Goal: Task Accomplishment & Management: Use online tool/utility

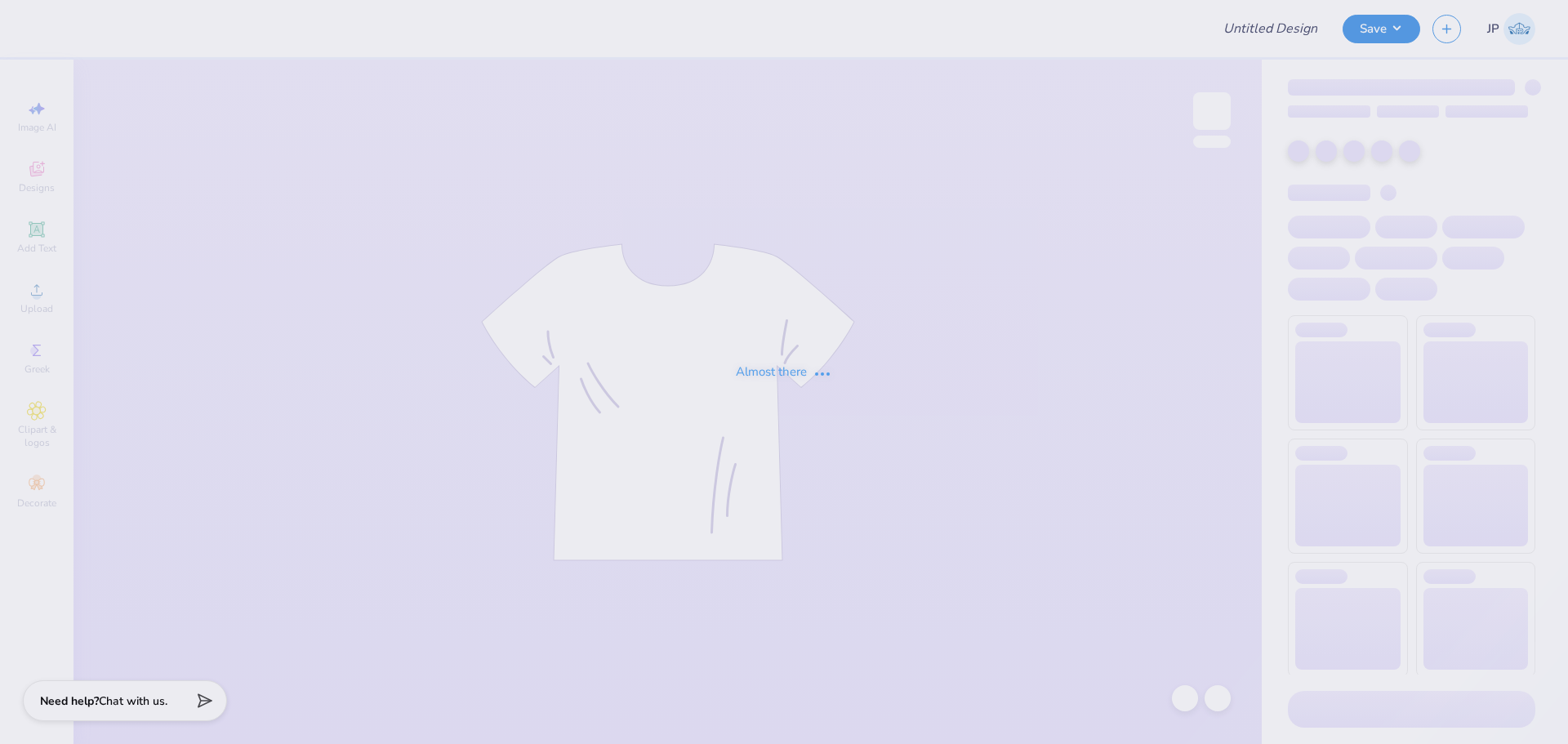
type input "Gator Growl Internal Shirts 2025"
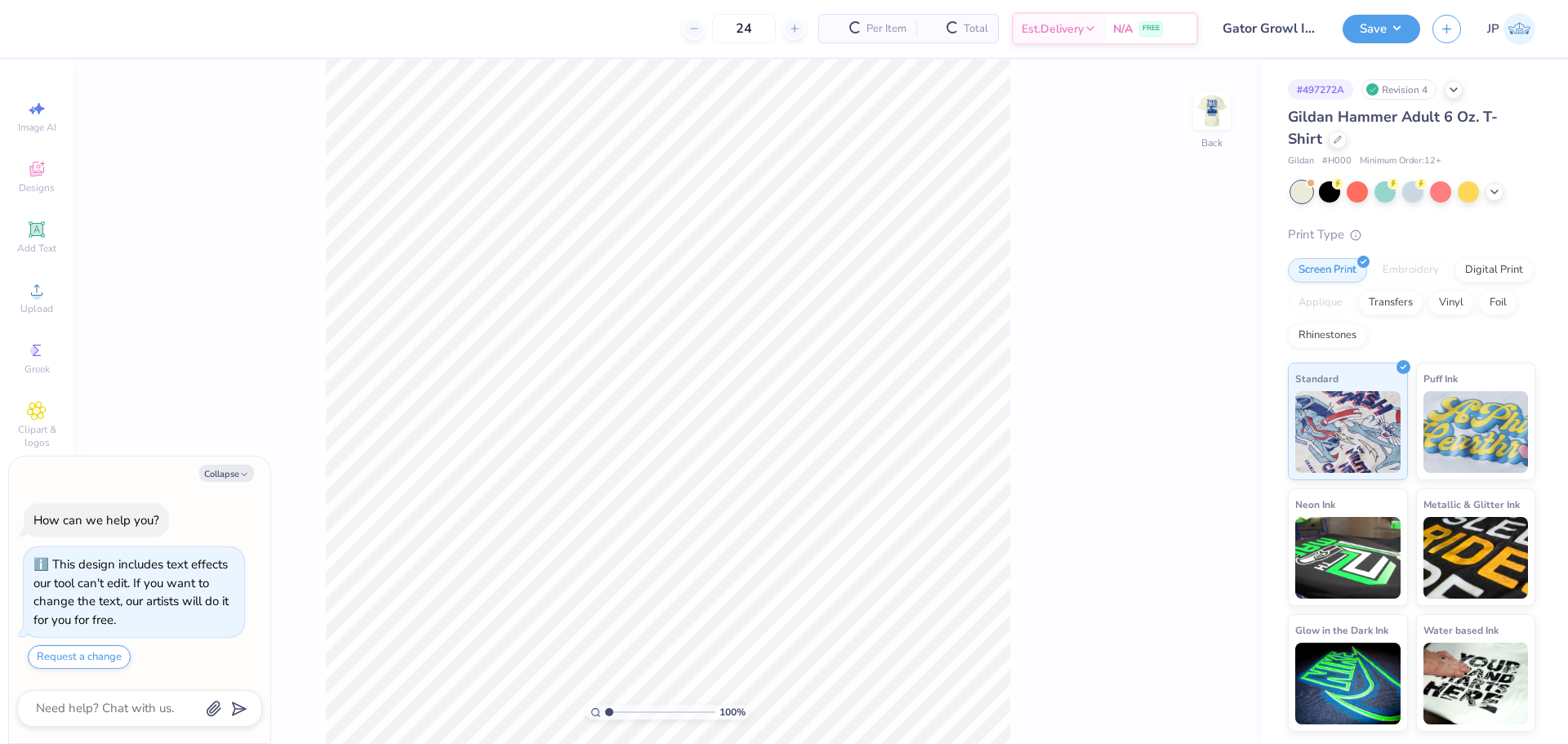
scroll to position [28, 0]
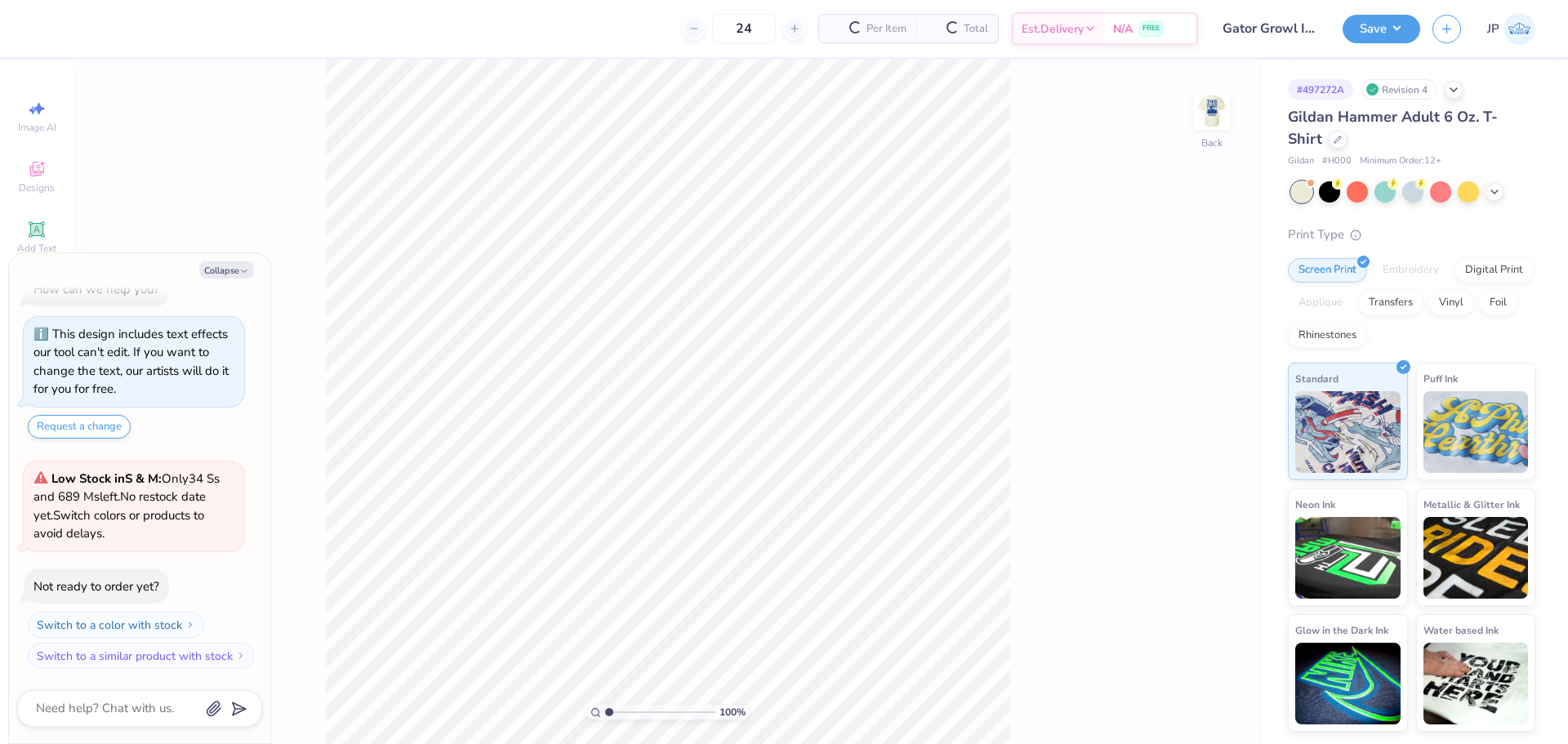
type textarea "x"
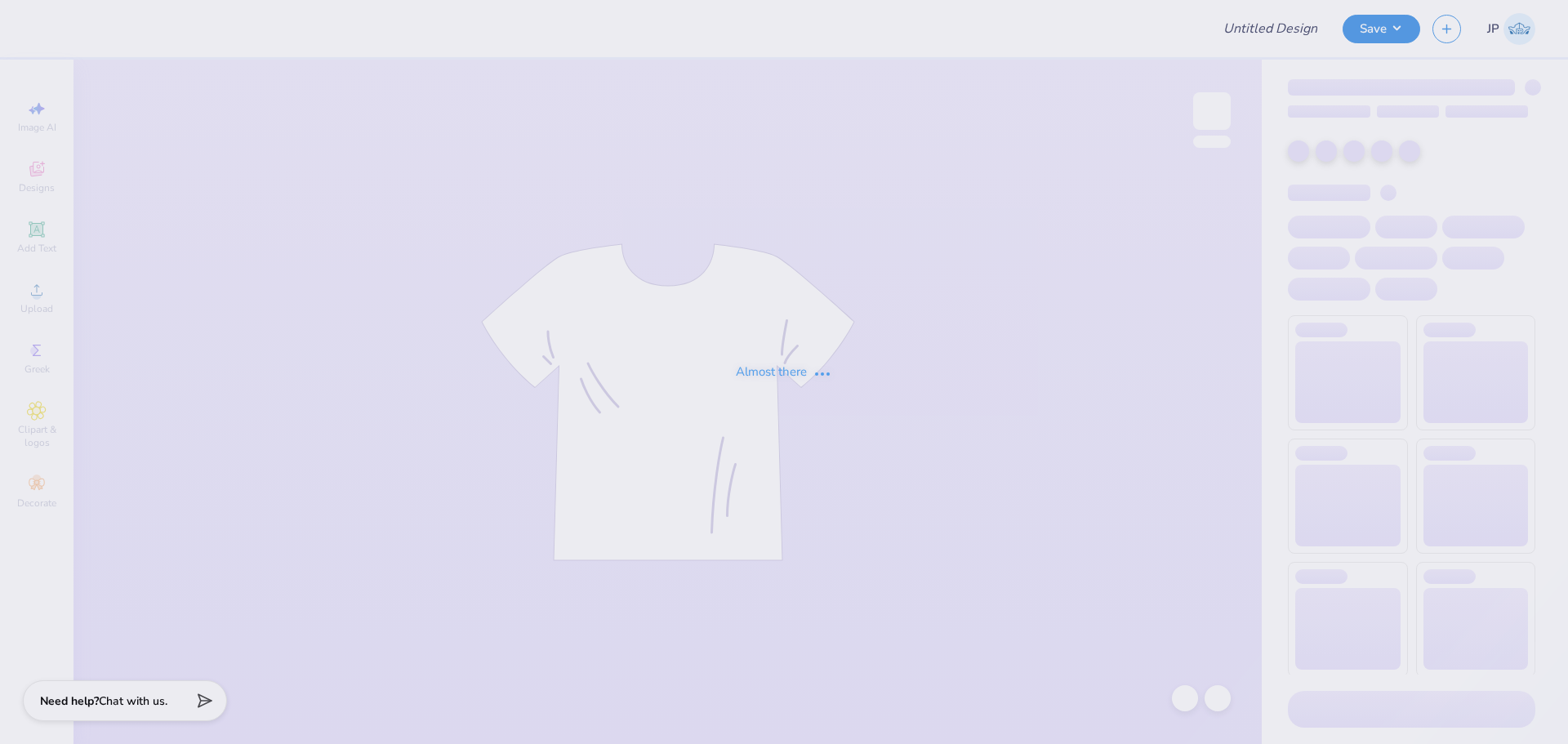
type input "Gator Growl Internal Shirts 2025"
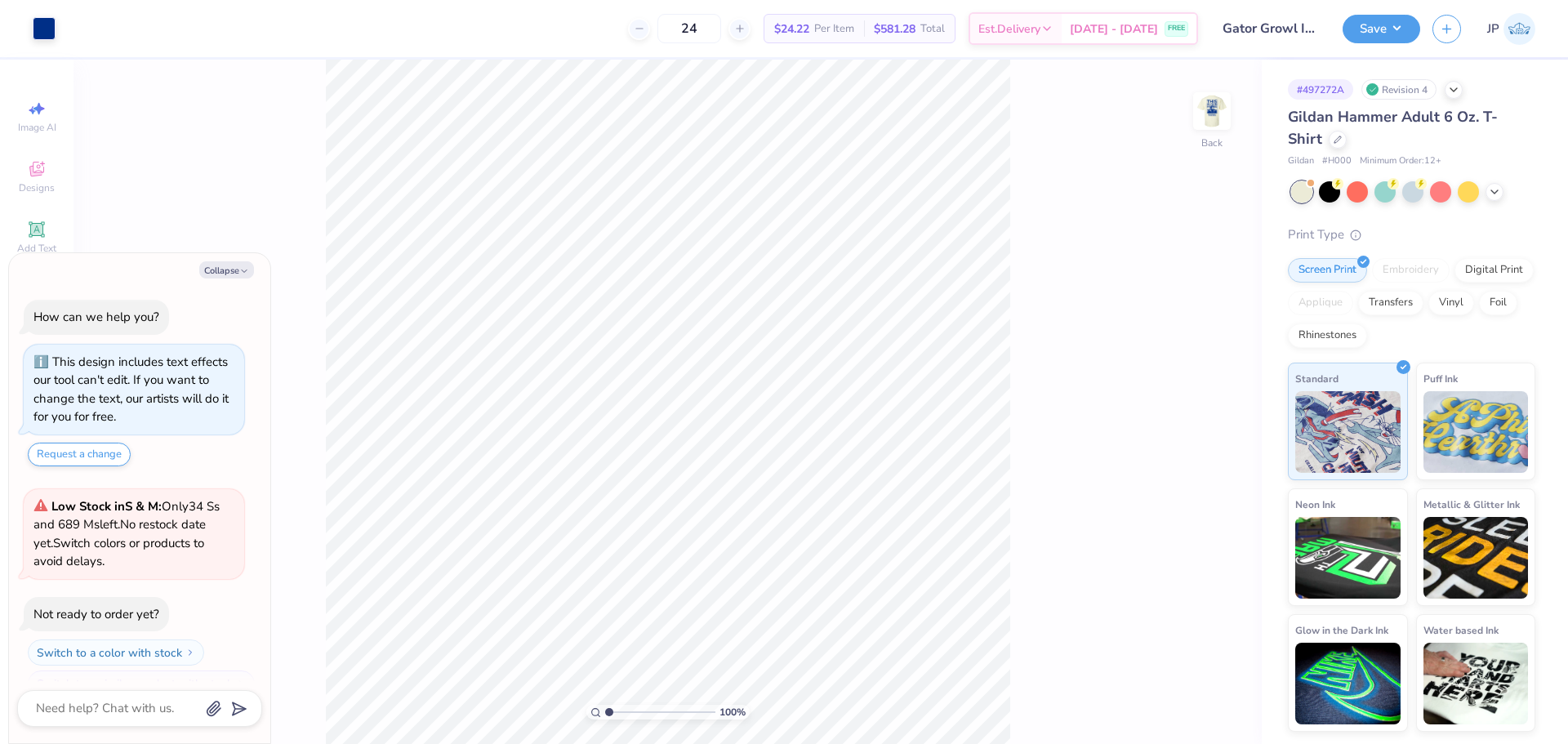
scroll to position [28, 0]
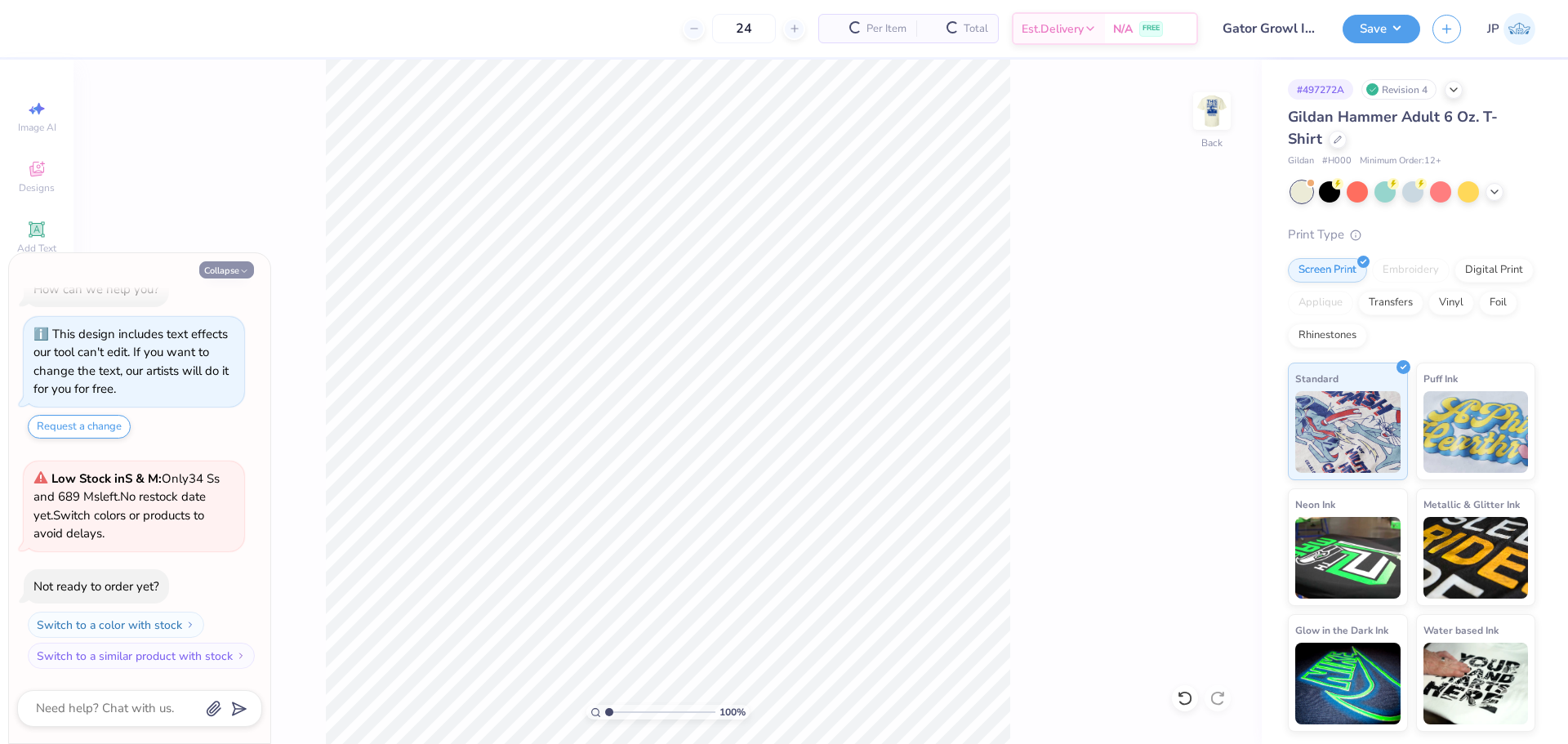
click at [232, 275] on button "Collapse" at bounding box center [226, 270] width 55 height 17
type textarea "x"
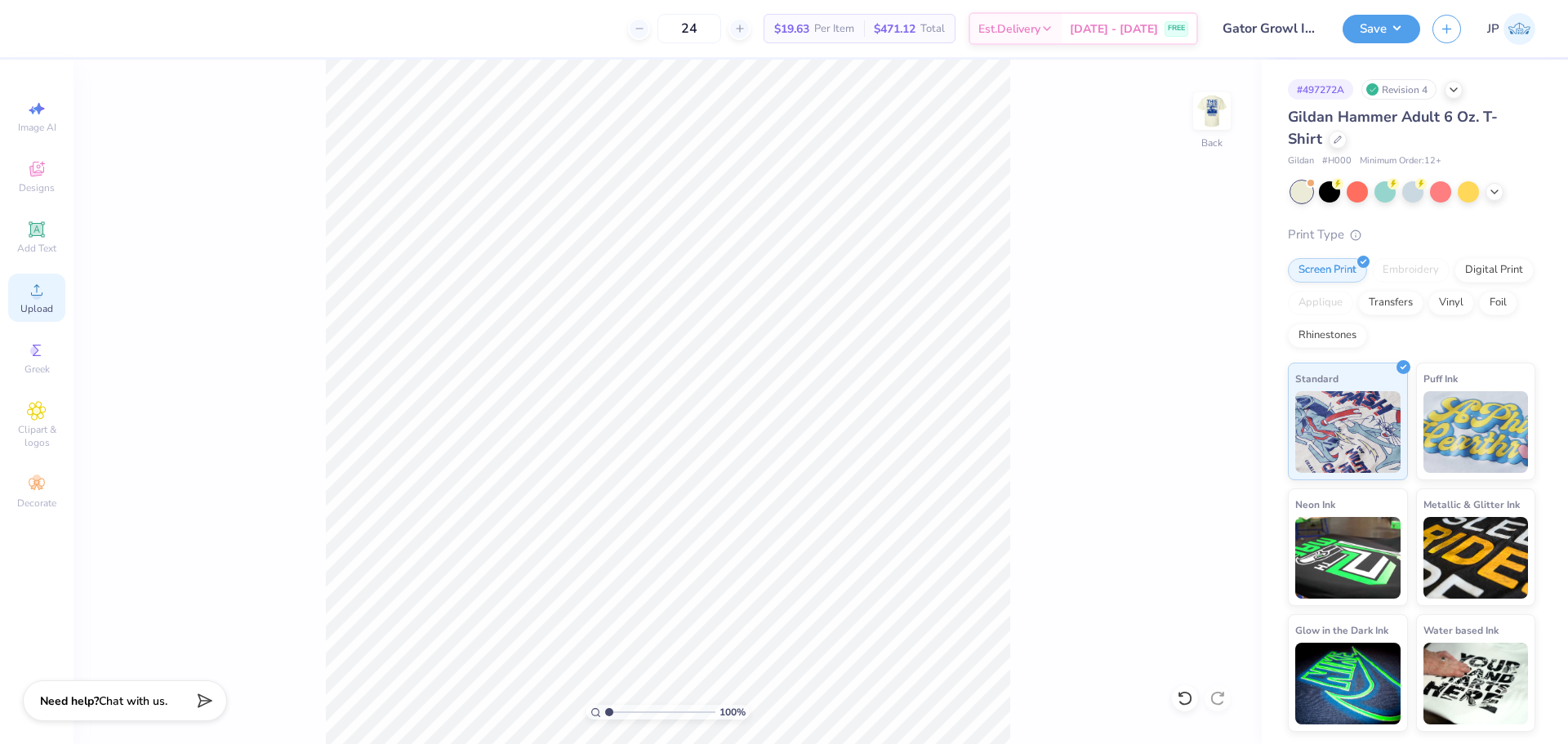
click at [46, 290] on div "Upload" at bounding box center [37, 297] width 58 height 48
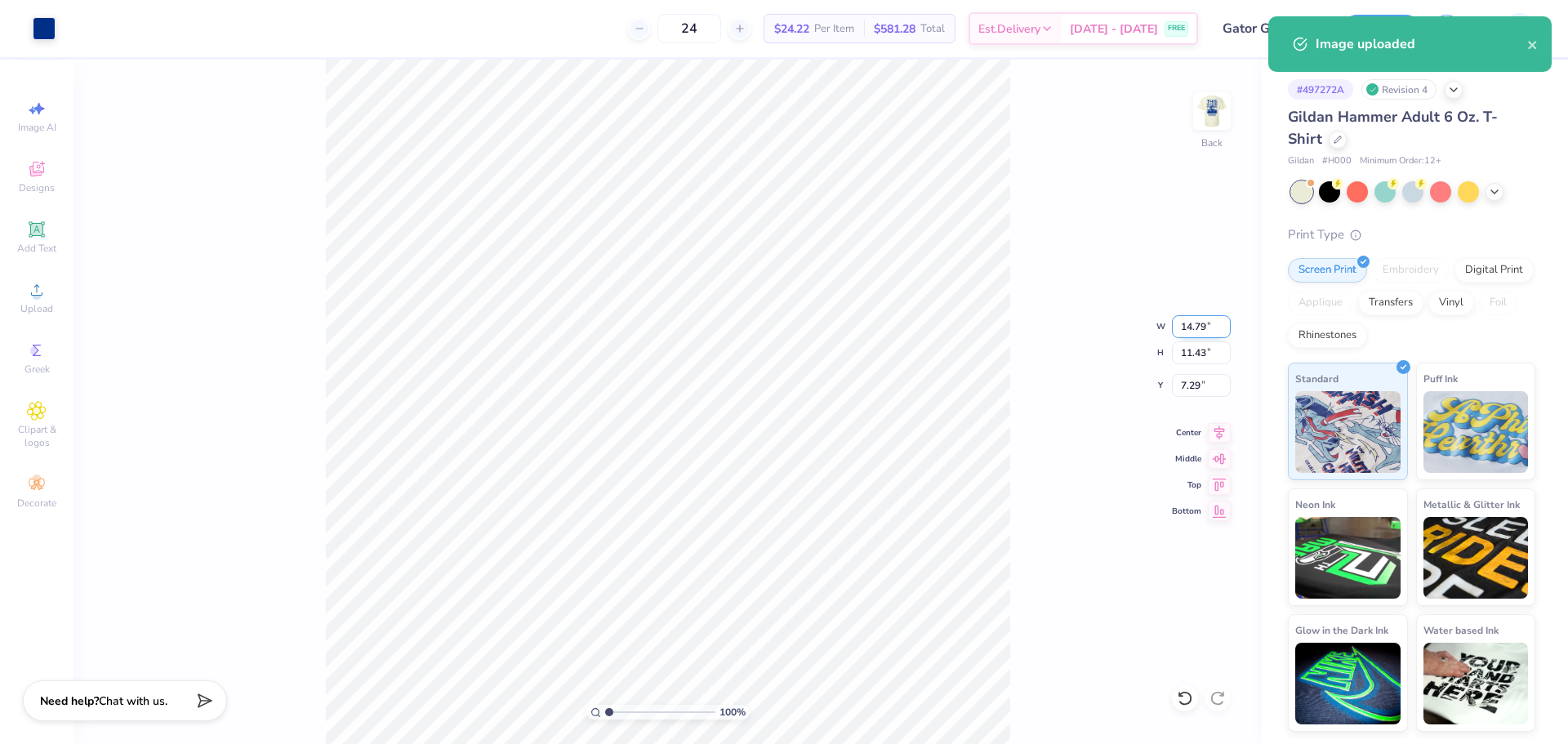
click at [1197, 329] on input "14.79" at bounding box center [1201, 326] width 58 height 23
drag, startPoint x: 1197, startPoint y: 329, endPoint x: 1241, endPoint y: 324, distance: 44.3
click at [1216, 328] on input "14.79" at bounding box center [1201, 326] width 58 height 23
type input "3.50"
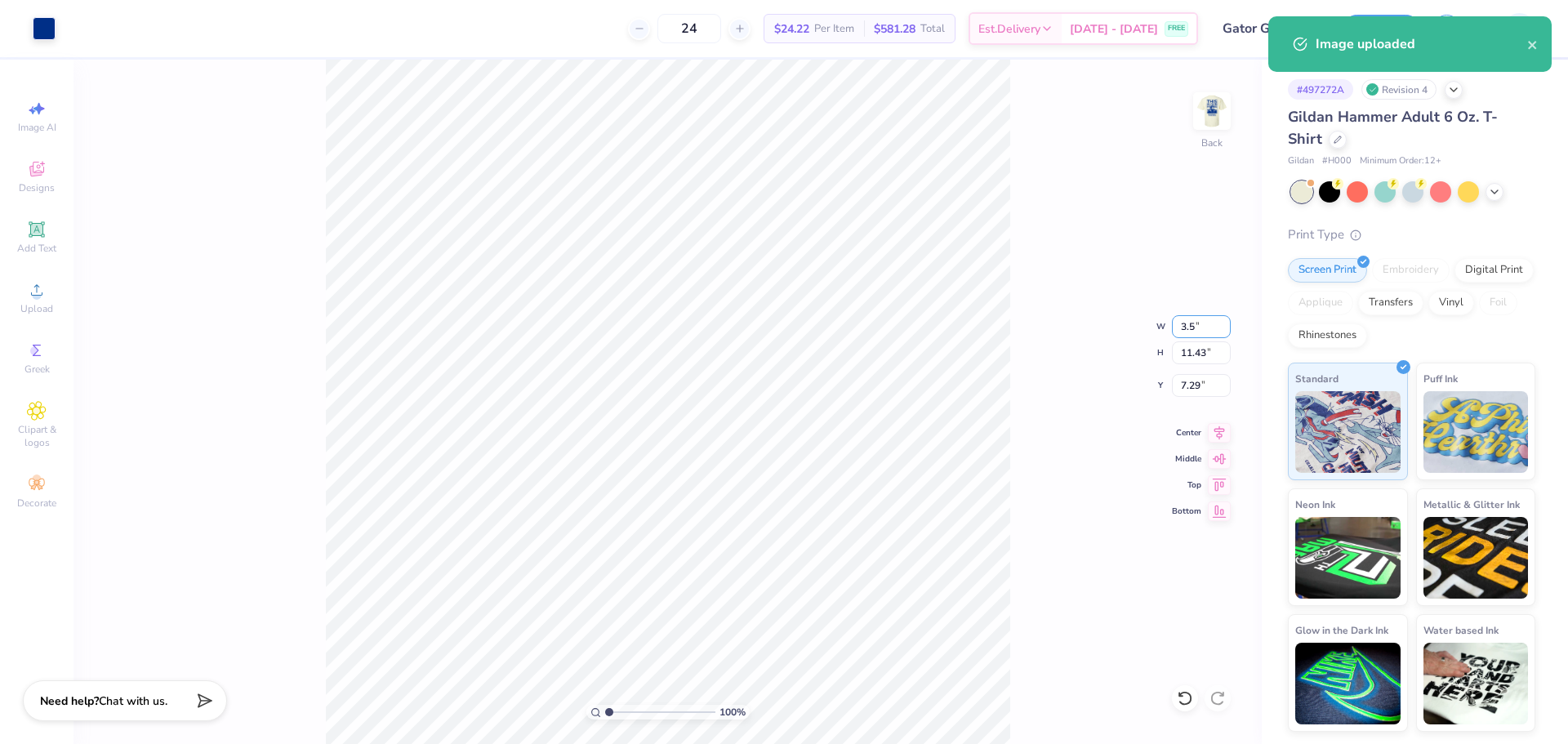
type input "2.71"
click at [1191, 383] on input "3.33" at bounding box center [1201, 386] width 58 height 23
drag, startPoint x: 1191, startPoint y: 383, endPoint x: 1567, endPoint y: 402, distance: 376.5
click at [1216, 387] on input "3.33" at bounding box center [1201, 386] width 58 height 23
type input "3.00"
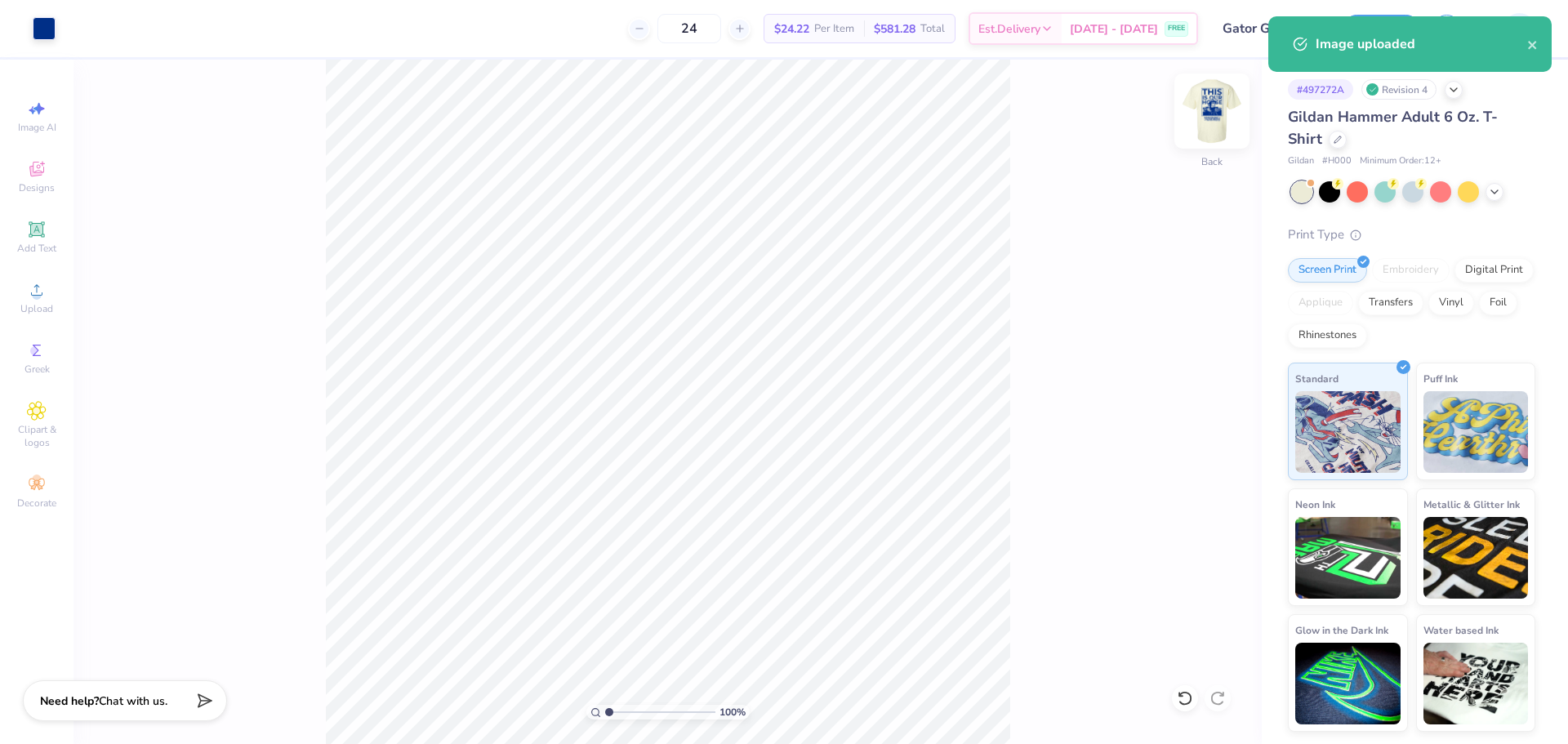
click at [1210, 102] on img at bounding box center [1211, 111] width 65 height 65
drag, startPoint x: 1025, startPoint y: 552, endPoint x: 486, endPoint y: 56, distance: 732.5
click at [486, 56] on div "24 $19.63 Per Item $471.12 Total Est. Delivery [DATE] - [DATE] FREE Design Titl…" at bounding box center [784, 372] width 1568 height 744
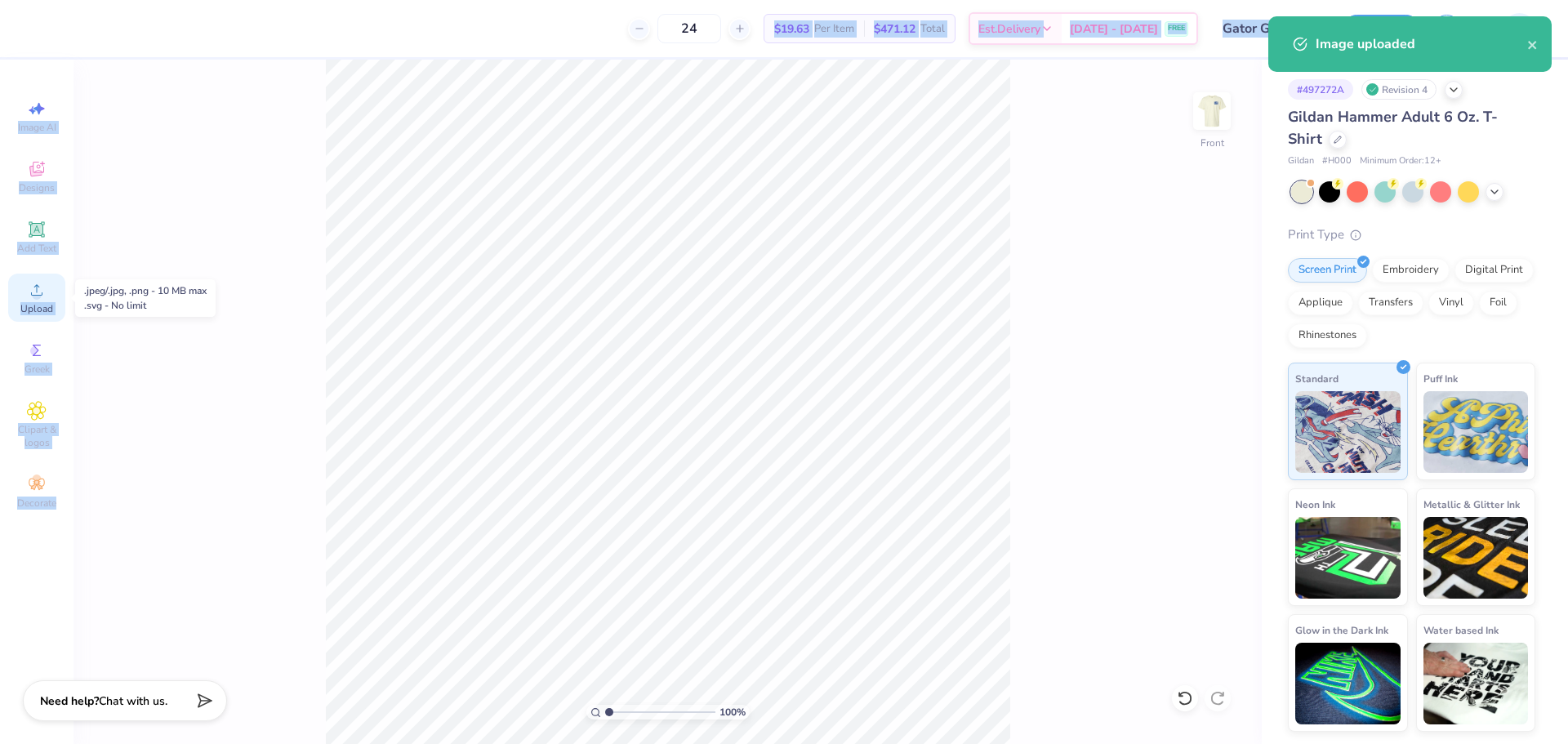
click at [49, 295] on div "Upload" at bounding box center [37, 297] width 58 height 48
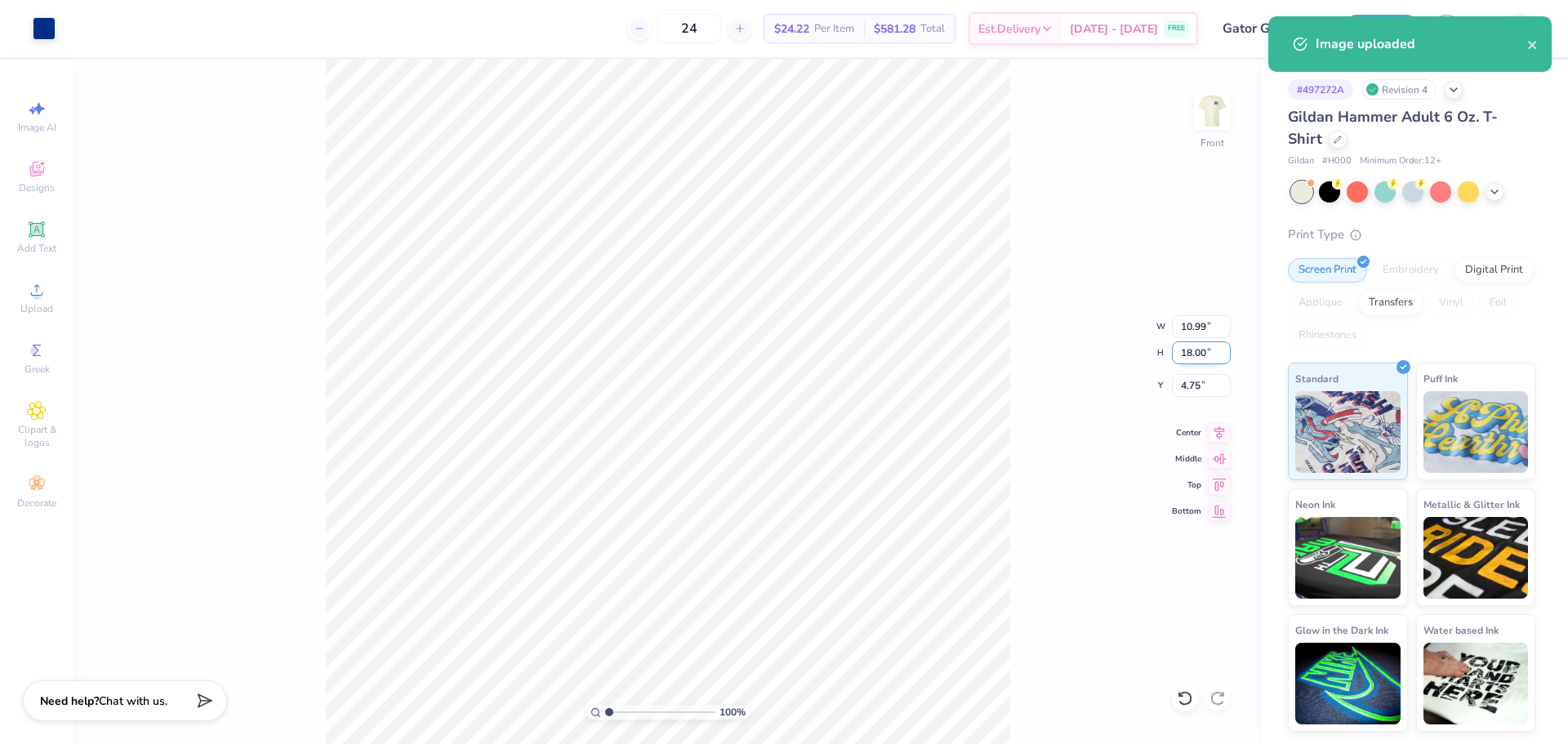
click at [1197, 353] on input "18.00" at bounding box center [1201, 352] width 58 height 23
click at [1198, 353] on input "18.00" at bounding box center [1201, 352] width 58 height 23
type input "15"
type input "9.16"
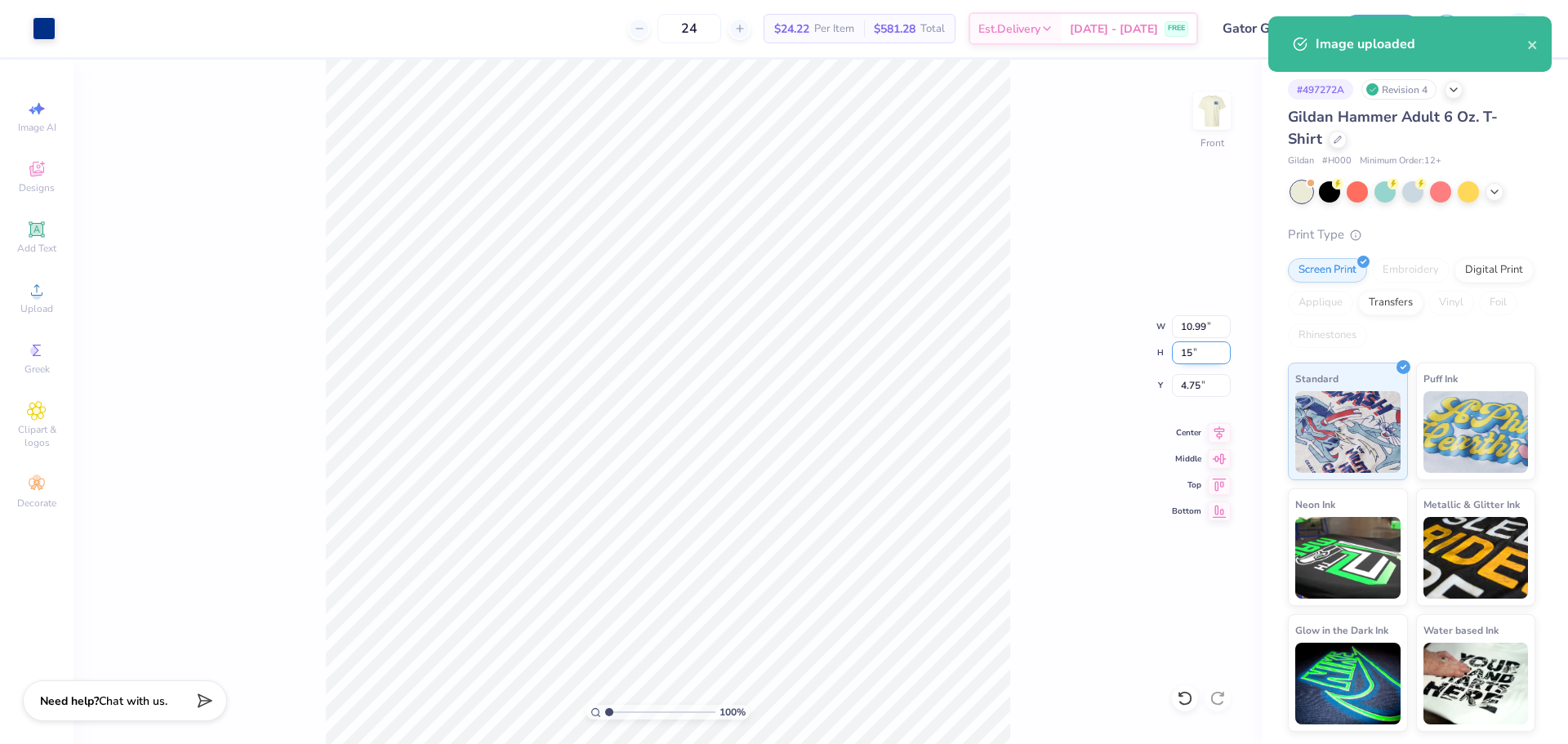
type input "15.00"
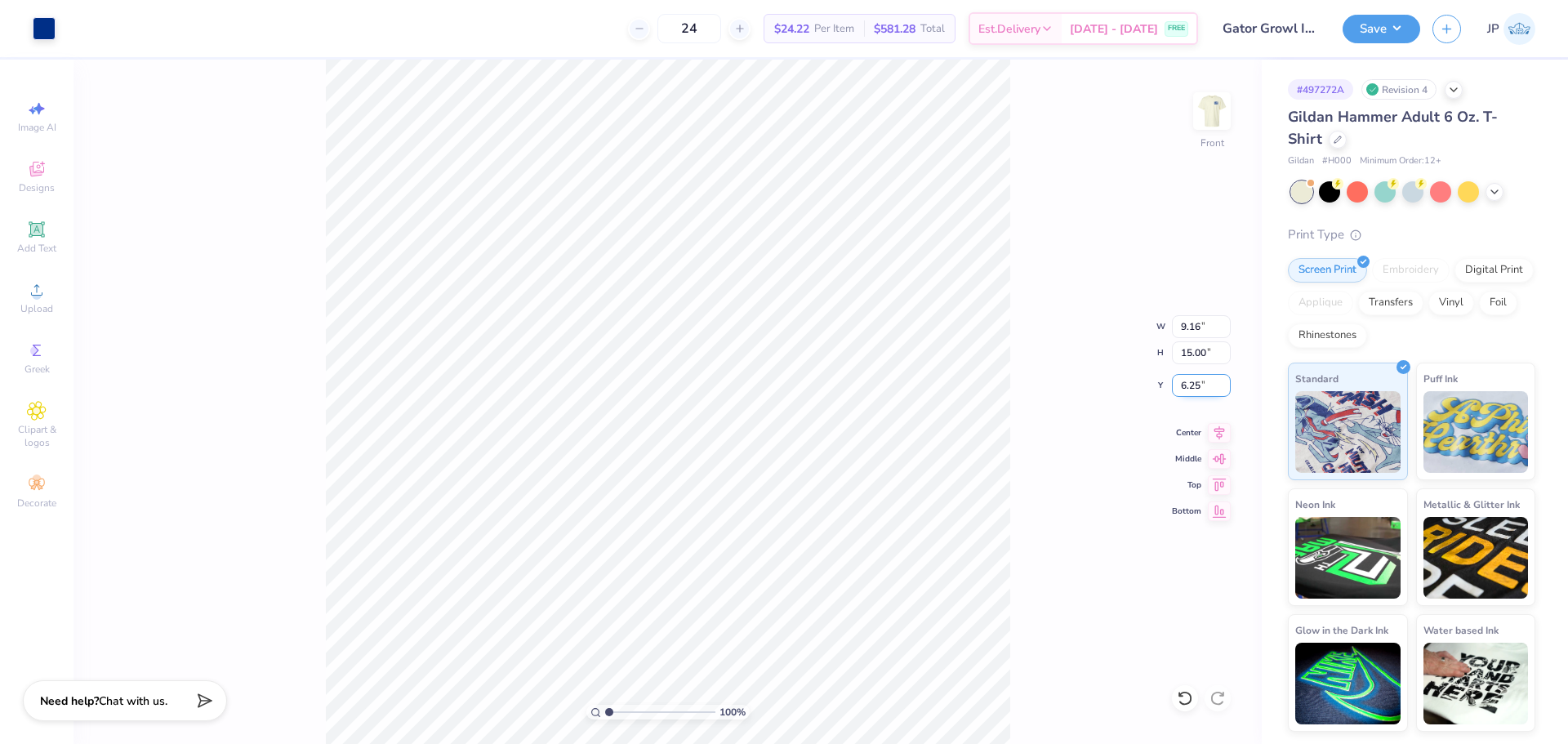
click at [1197, 383] on input "6.25" at bounding box center [1201, 386] width 58 height 23
type input "3.00"
click at [1223, 114] on img at bounding box center [1211, 111] width 65 height 65
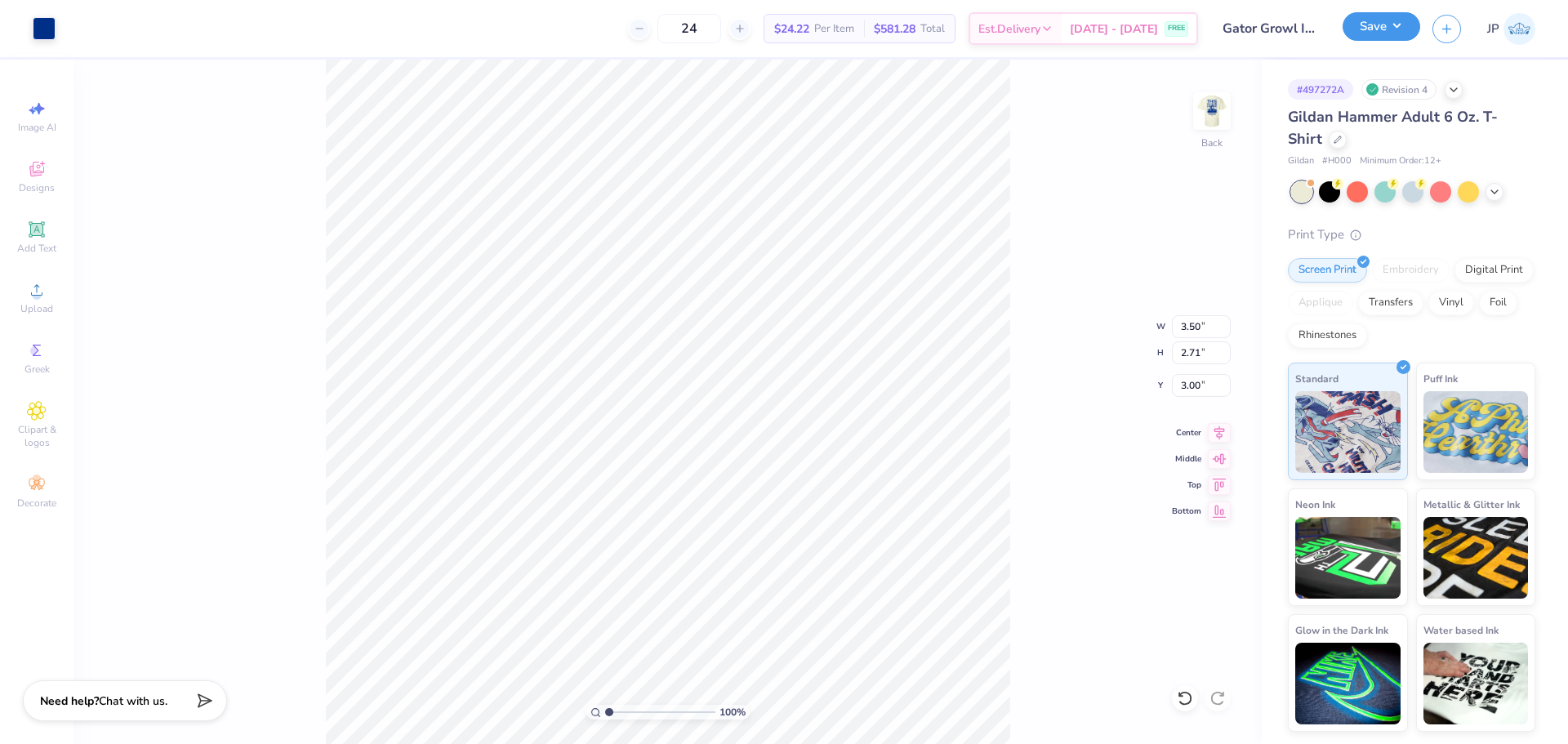
click at [1389, 32] on button "Save" at bounding box center [1381, 26] width 78 height 29
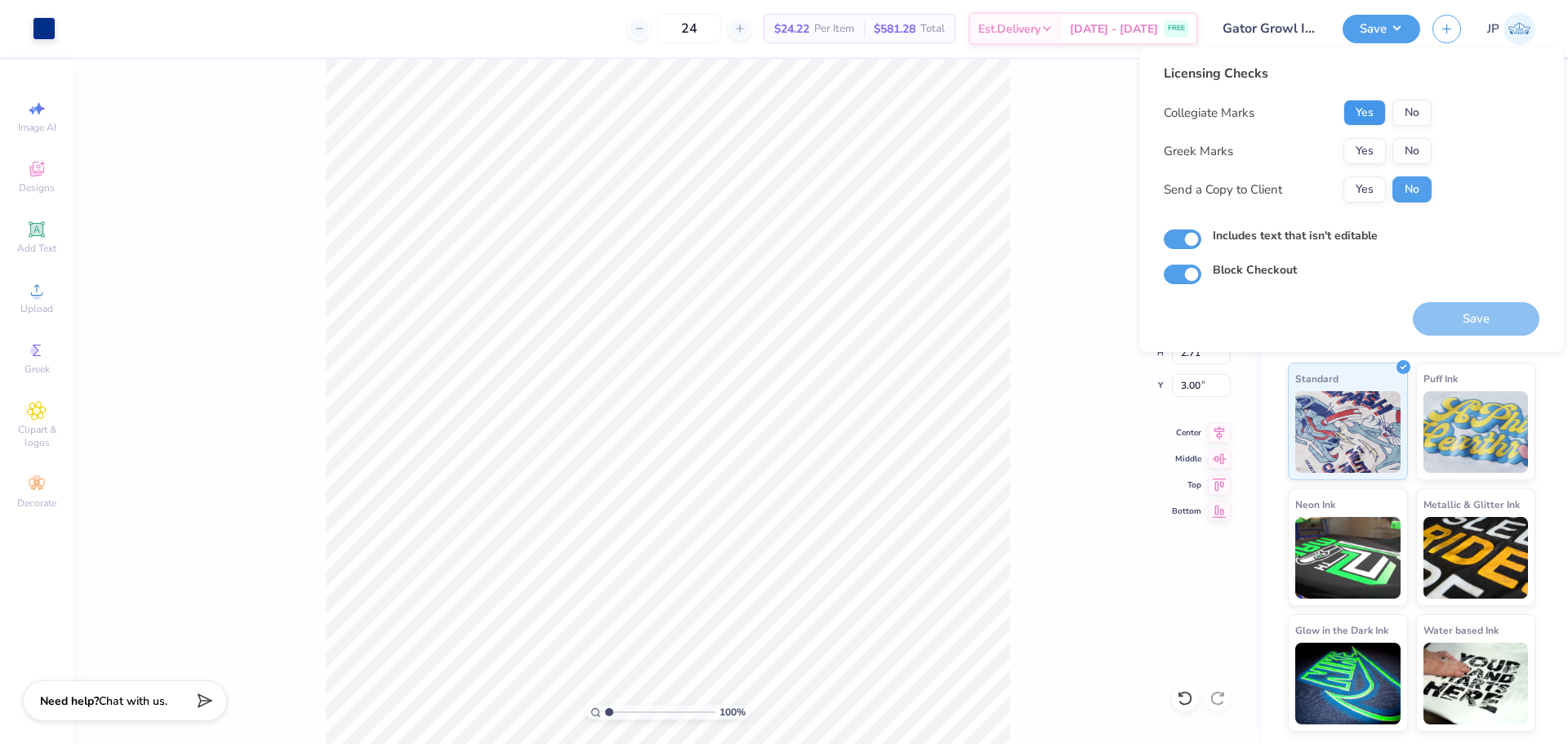
click at [1368, 111] on button "Yes" at bounding box center [1364, 113] width 43 height 26
click at [1410, 161] on button "No" at bounding box center [1411, 151] width 39 height 26
click at [1462, 319] on button "Save" at bounding box center [1476, 318] width 126 height 33
